Goal: Transaction & Acquisition: Purchase product/service

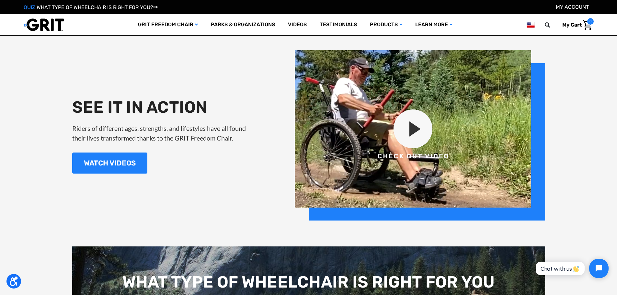
scroll to position [809, 0]
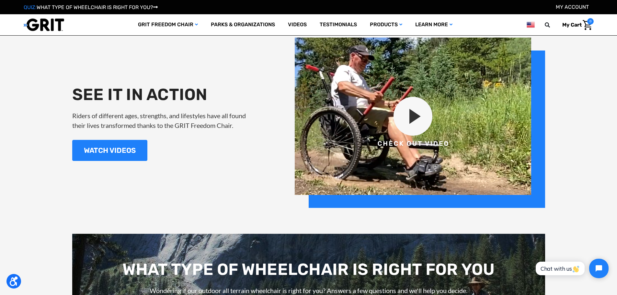
click at [413, 126] on img at bounding box center [420, 123] width 250 height 170
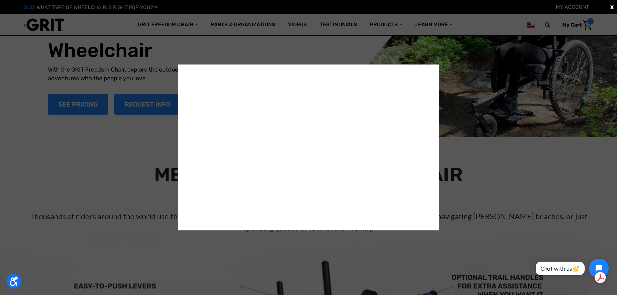
scroll to position [0, 0]
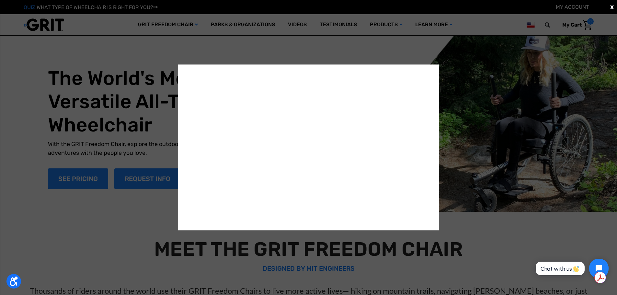
click at [372, 39] on div "X" at bounding box center [308, 147] width 617 height 295
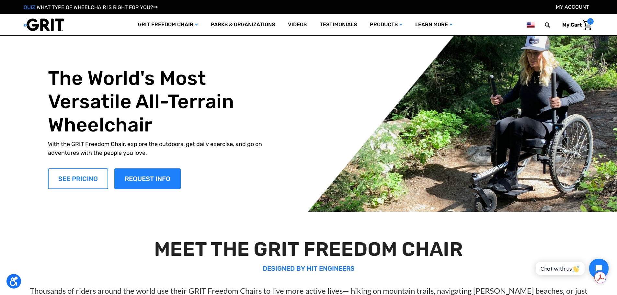
click at [81, 181] on link "SEE PRICING" at bounding box center [78, 178] width 60 height 21
